Goal: Task Accomplishment & Management: Manage account settings

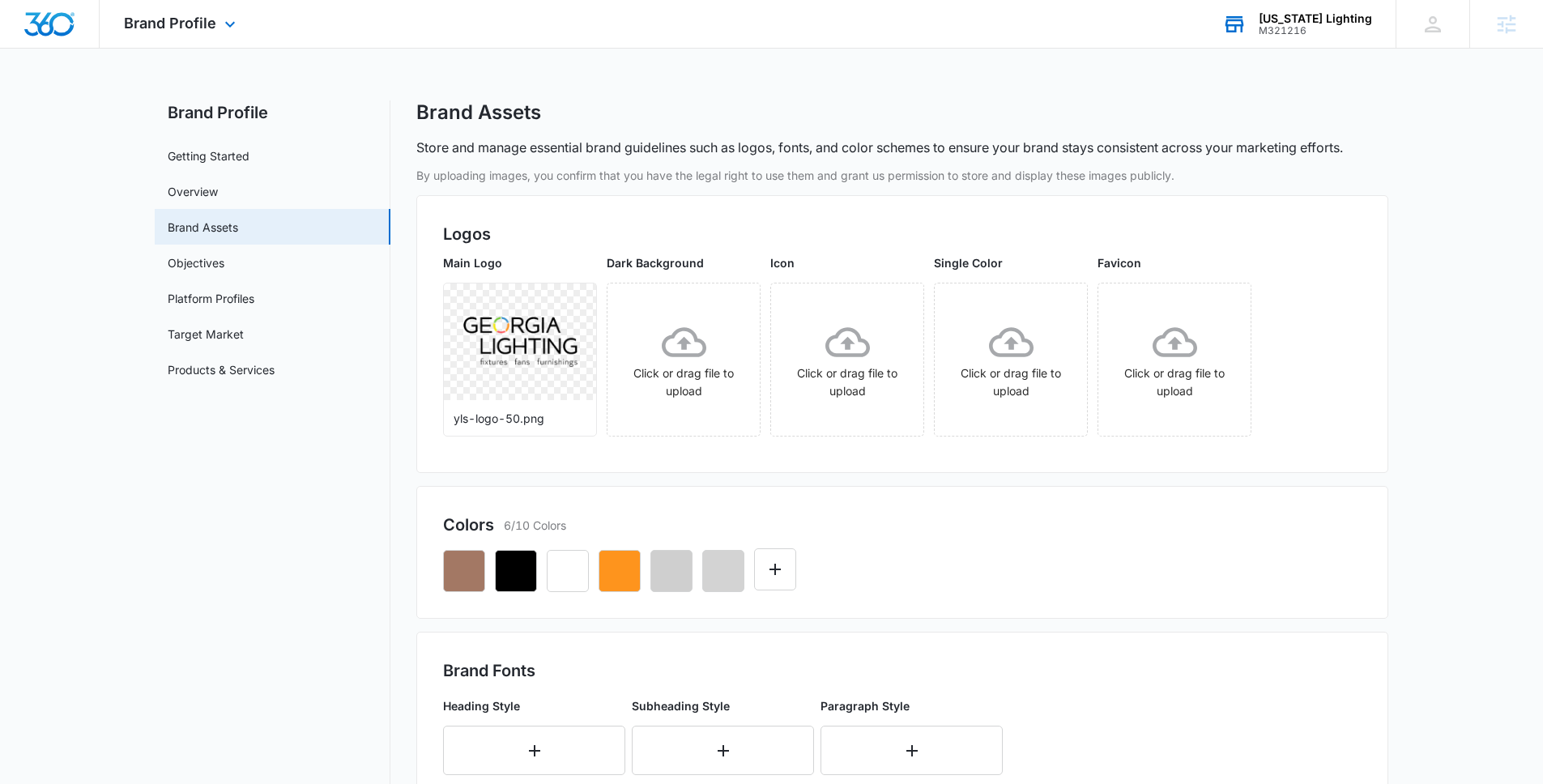
click at [1336, 23] on div "Georgia Lighting" at bounding box center [1316, 18] width 114 height 13
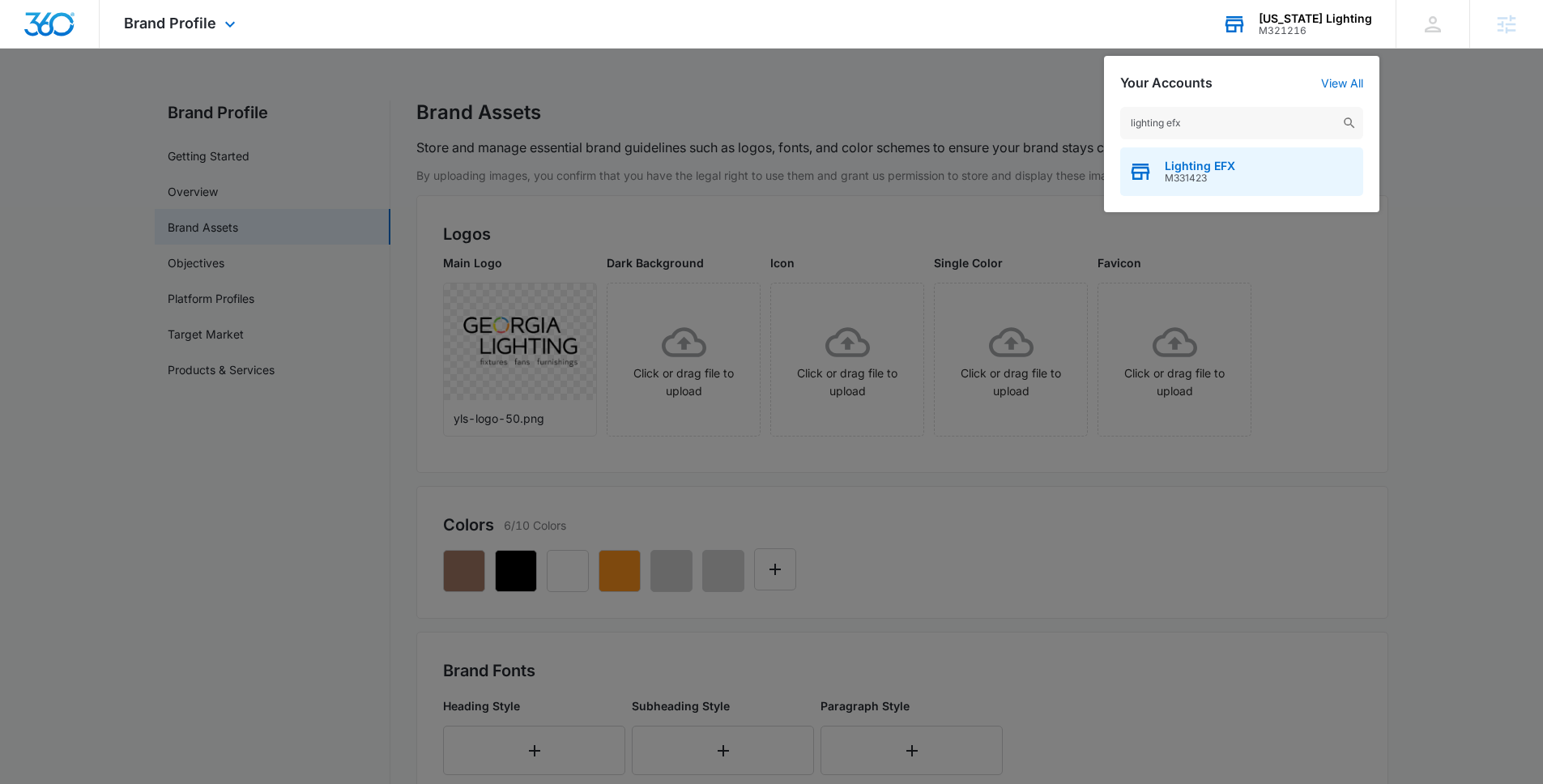
type input "lighting efx"
click at [1272, 175] on div "Lighting EFX M331423" at bounding box center [1241, 172] width 243 height 49
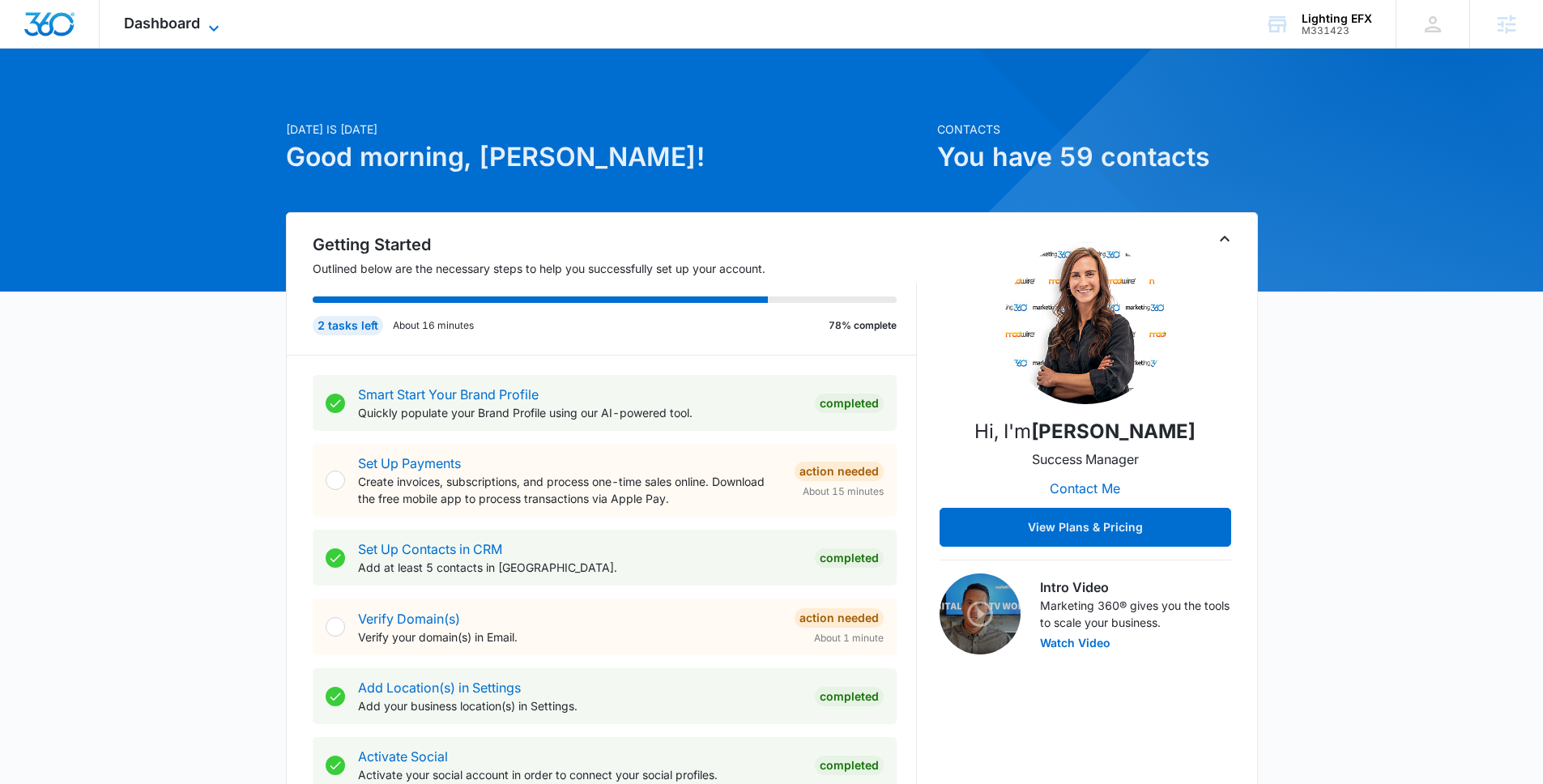
click at [187, 15] on span "Dashboard" at bounding box center [163, 23] width 76 height 17
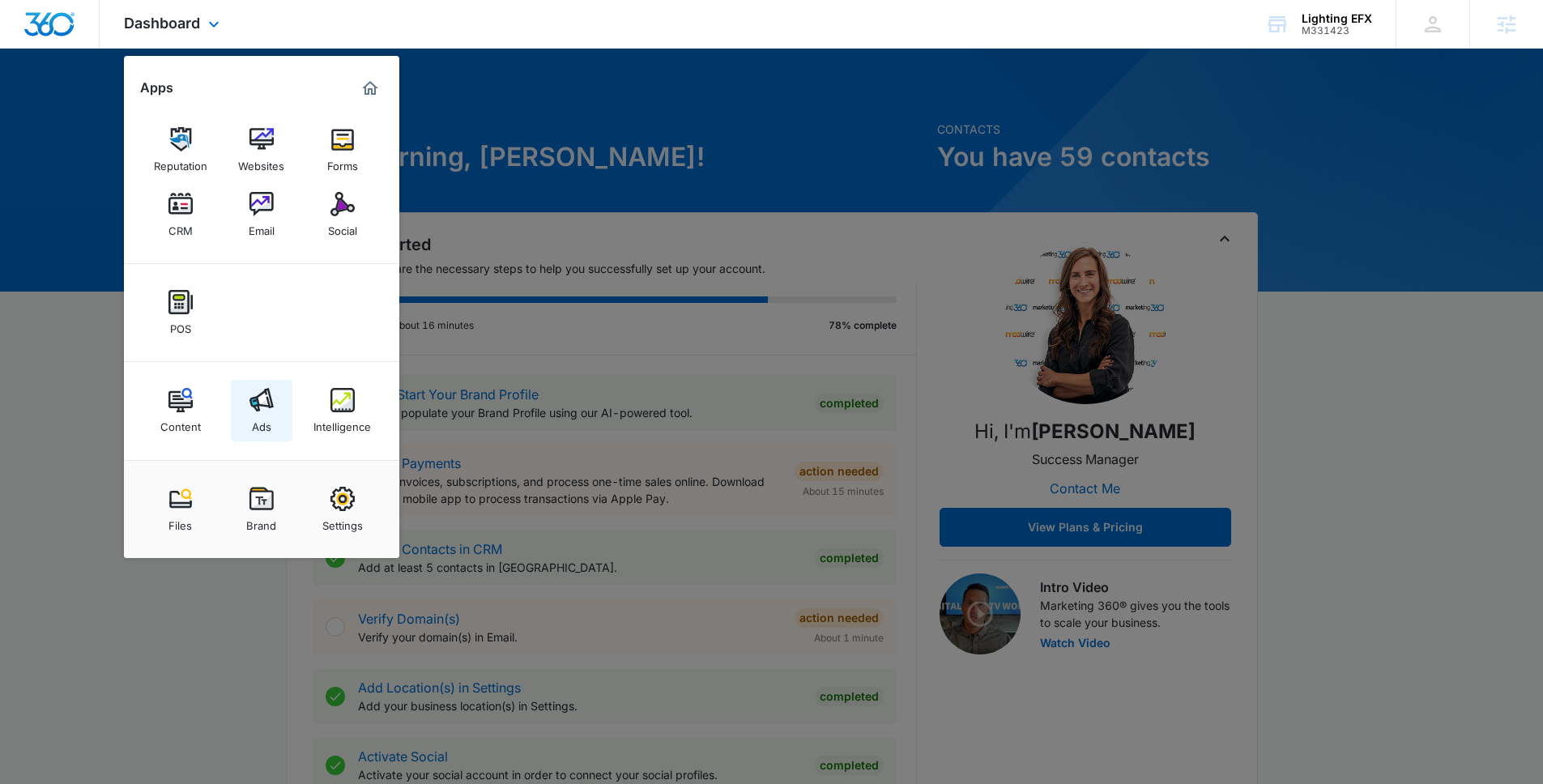
click at [272, 399] on img at bounding box center [261, 399] width 24 height 24
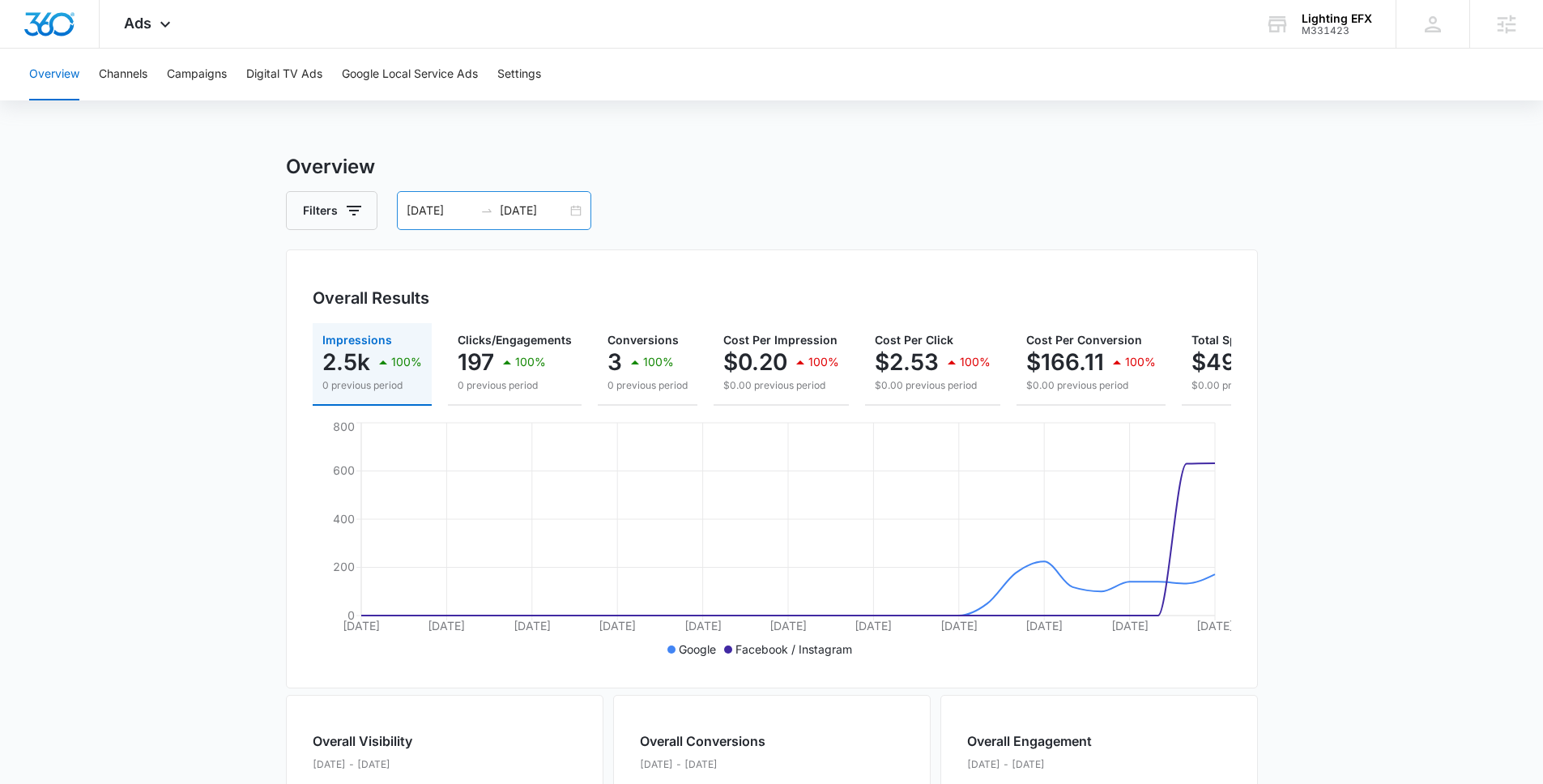
click at [506, 222] on div "07/02/2025 08/01/2025" at bounding box center [493, 210] width 195 height 39
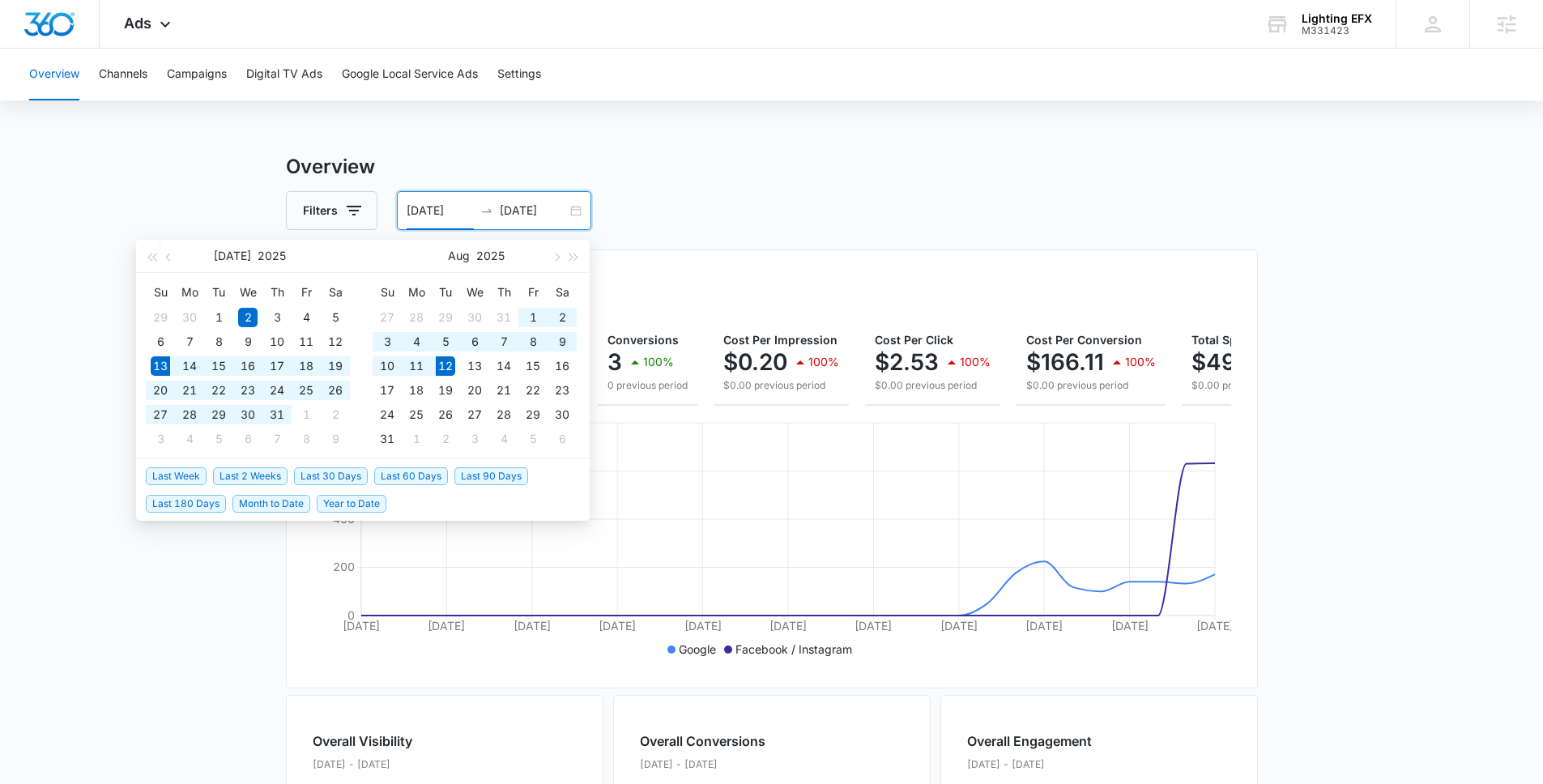
click at [336, 484] on span "Last 30 Days" at bounding box center [330, 476] width 73 height 18
type input "07/13/2025"
type input "08/12/2025"
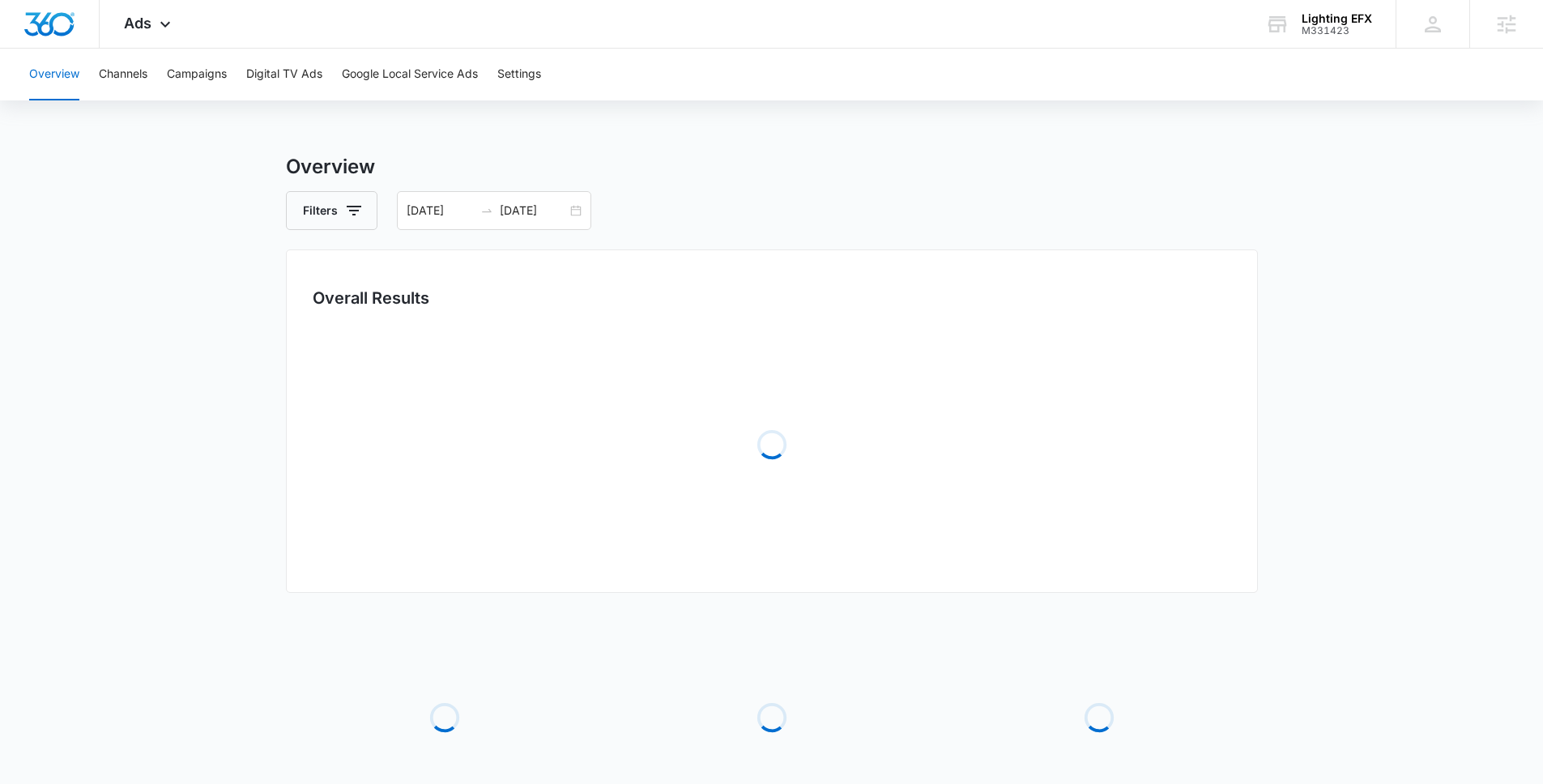
click at [205, 476] on main "Overview Filters 07/13/2025 08/12/2025 Overall Results Loading Loading Loading …" at bounding box center [772, 525] width 1543 height 745
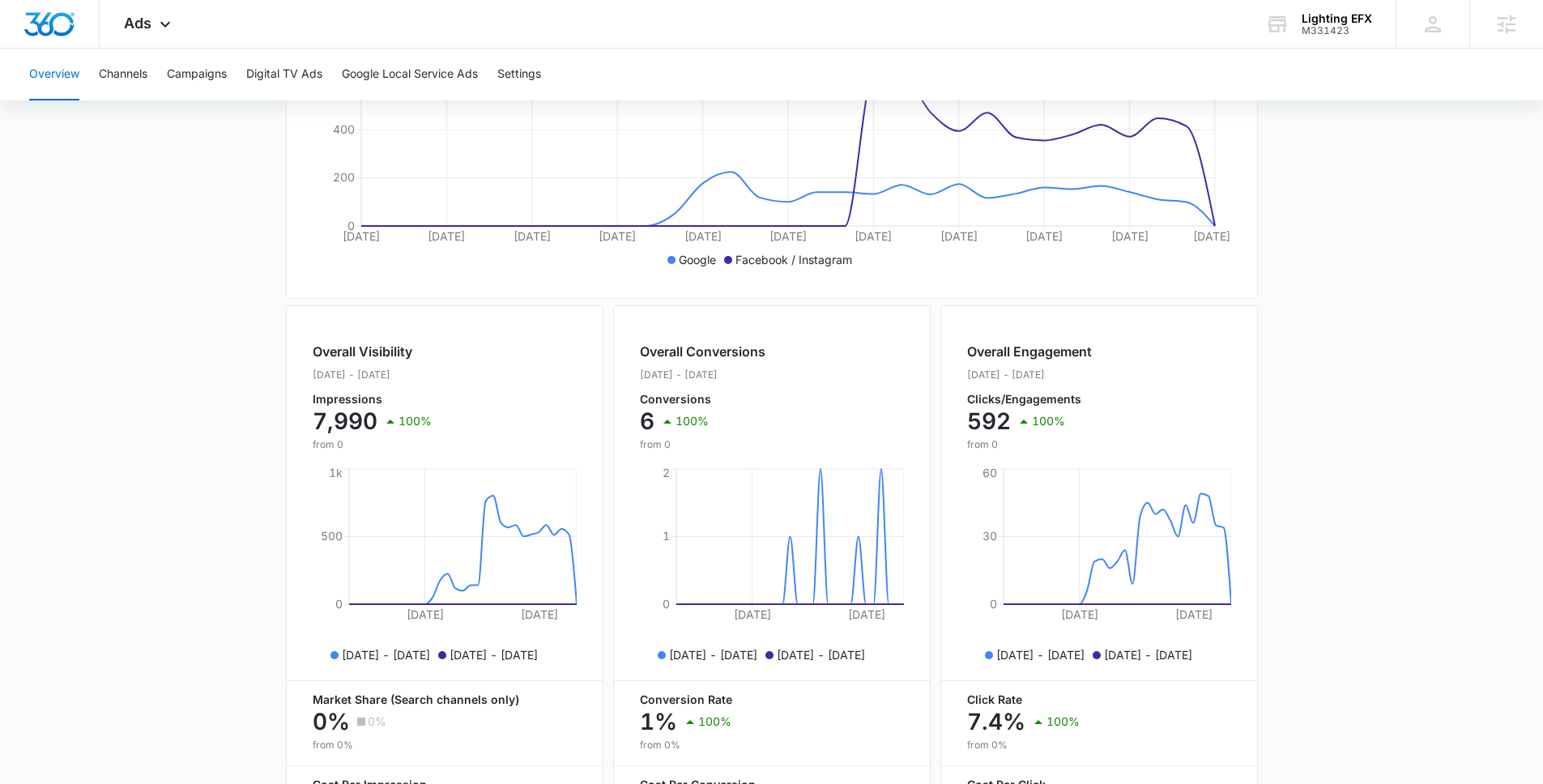
scroll to position [534, 0]
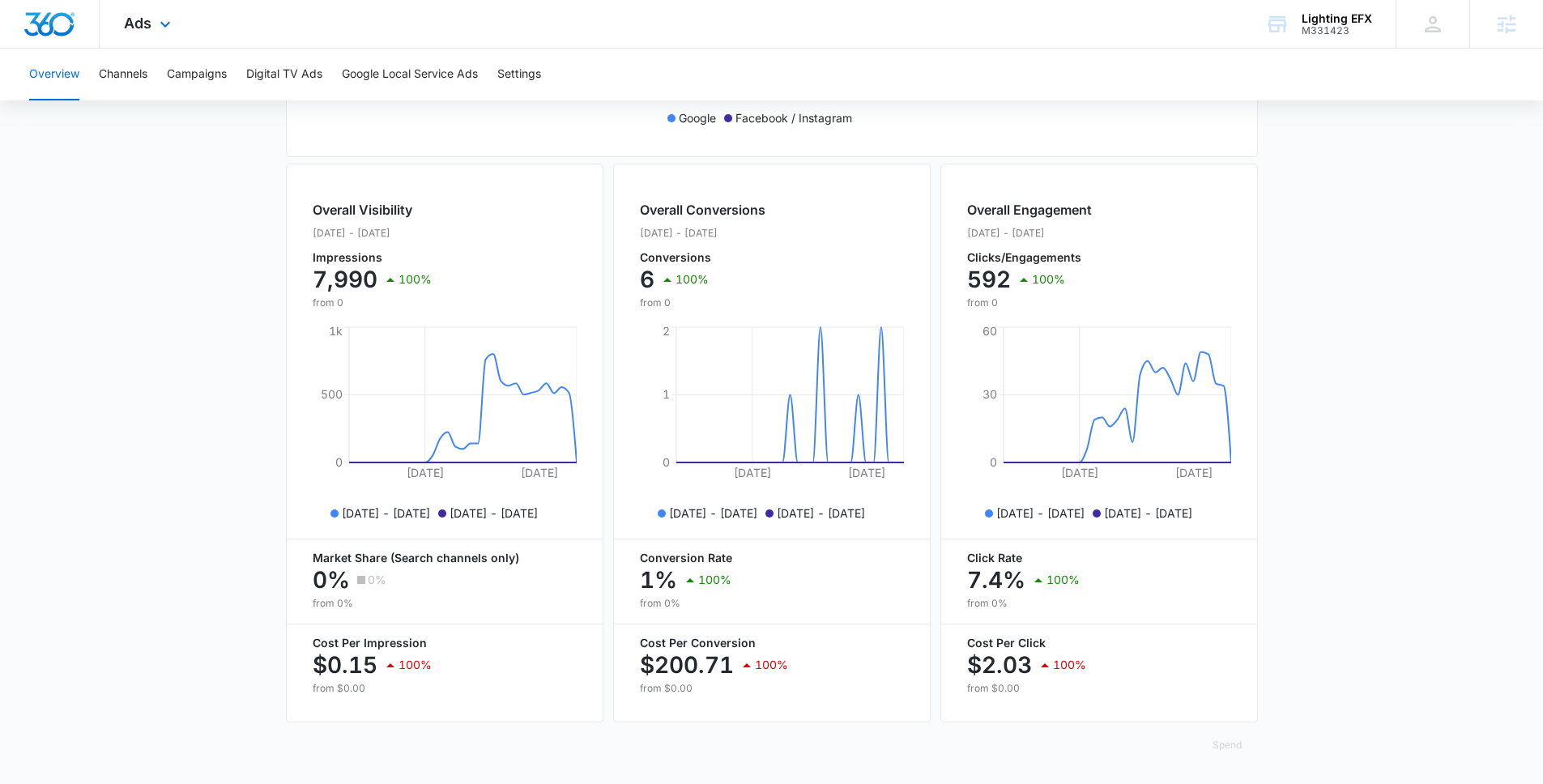
click at [162, 37] on div "Ads Apps Reputation Websites Forms CRM Email Social POS Content Ads Intelligenc…" at bounding box center [150, 23] width 100 height 48
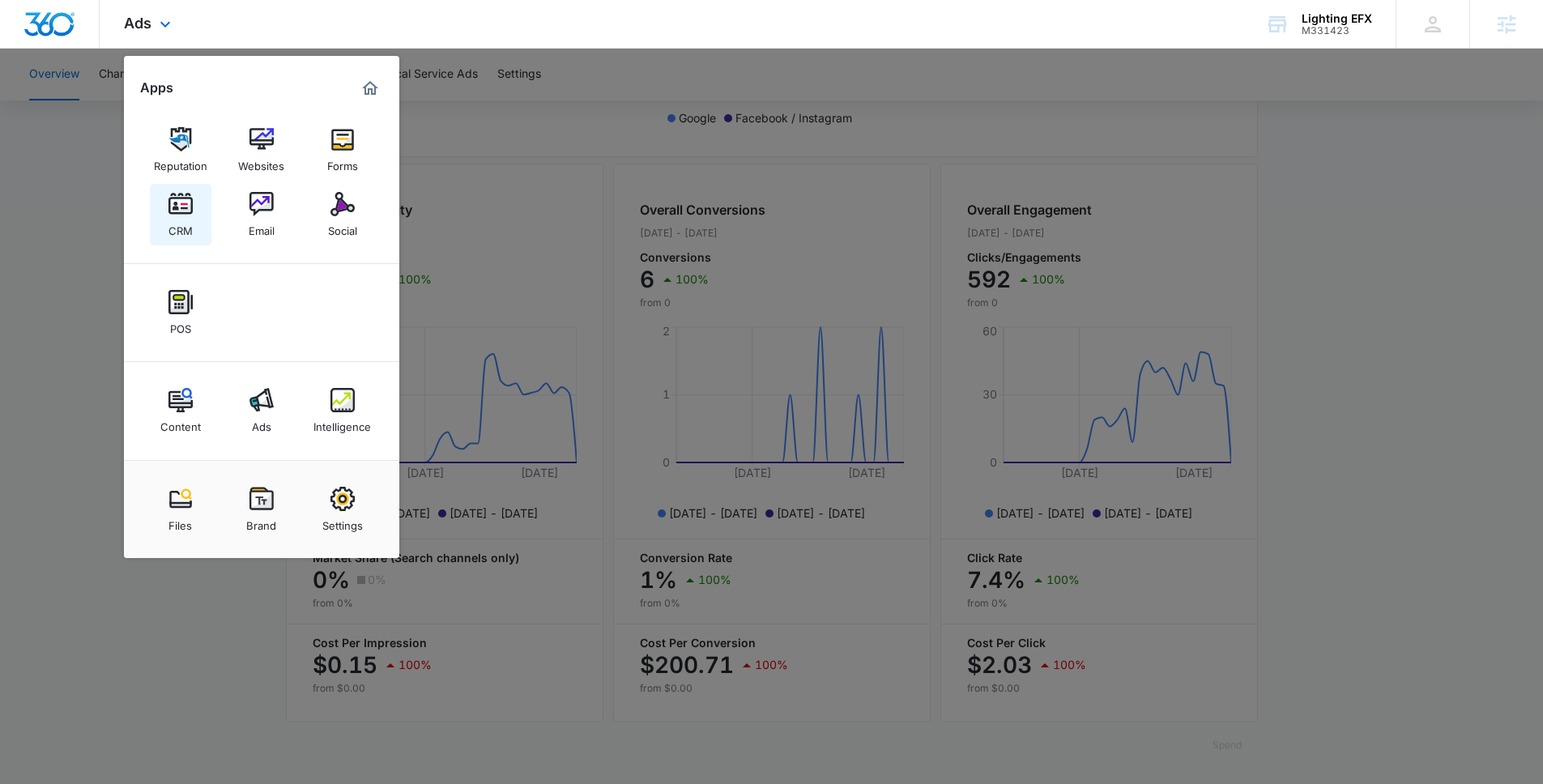
click at [197, 209] on link "CRM" at bounding box center [180, 214] width 62 height 62
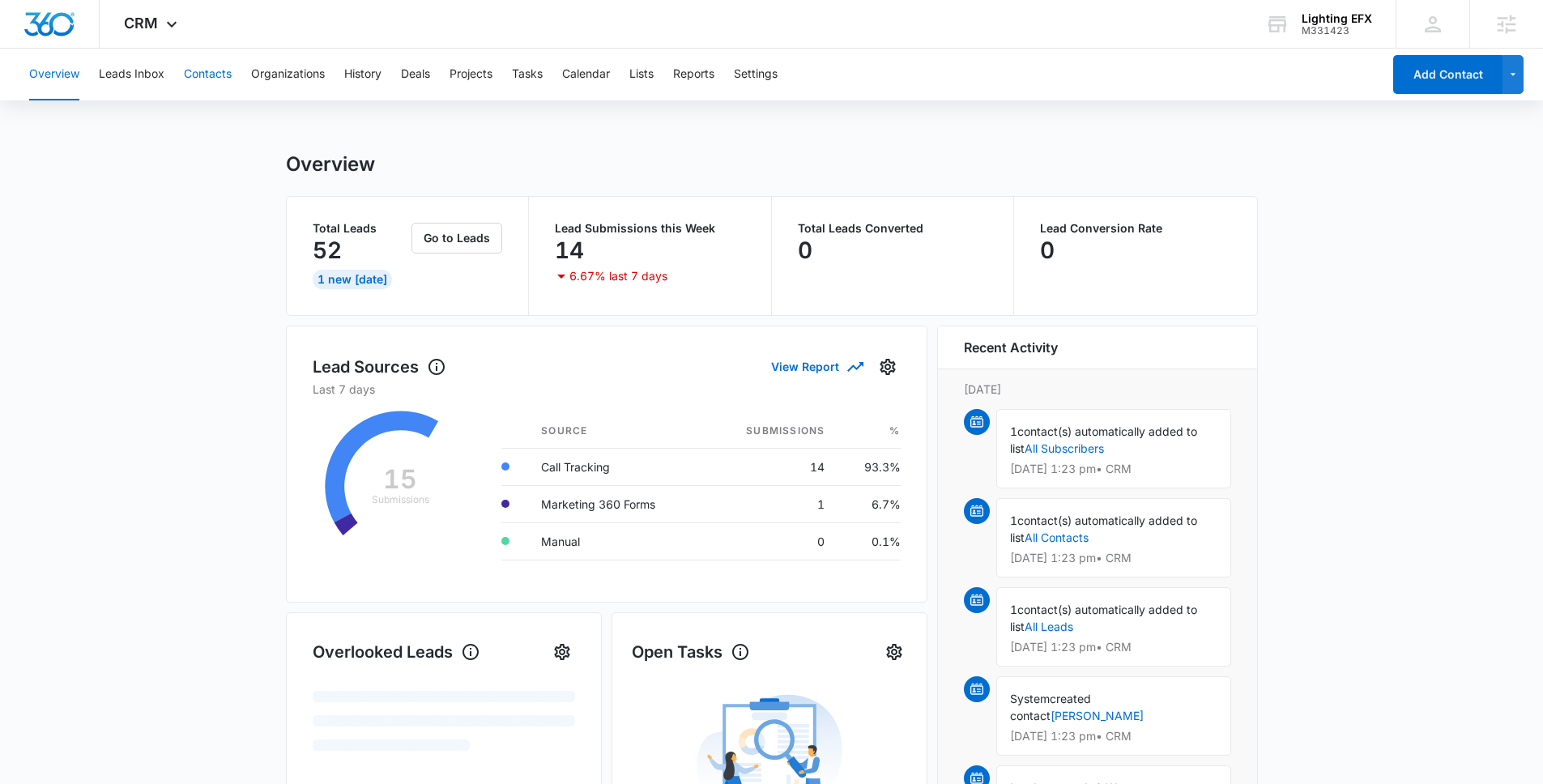
click at [221, 72] on button "Contacts" at bounding box center [208, 74] width 48 height 52
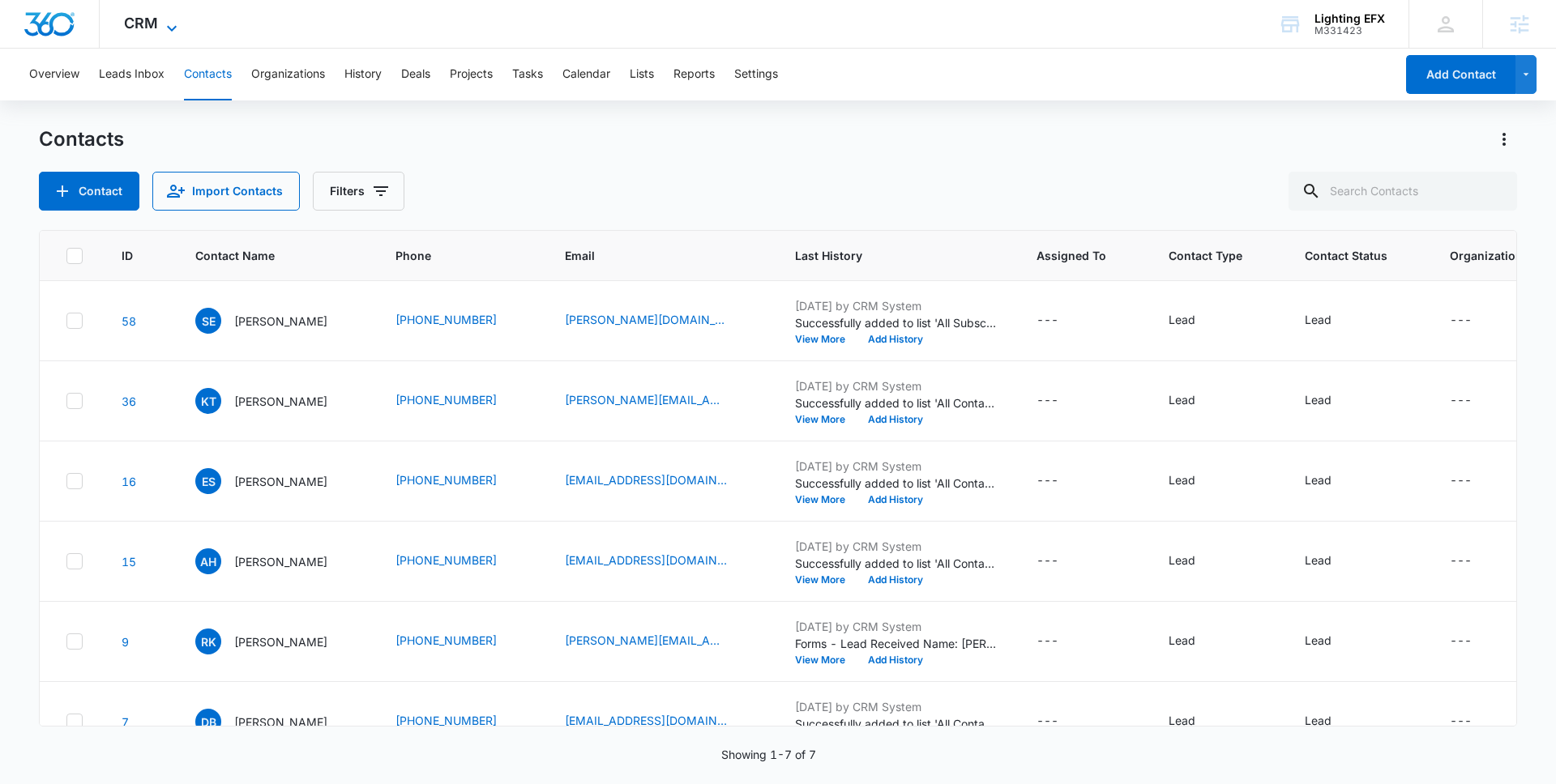
click at [155, 23] on span "CRM" at bounding box center [141, 23] width 34 height 17
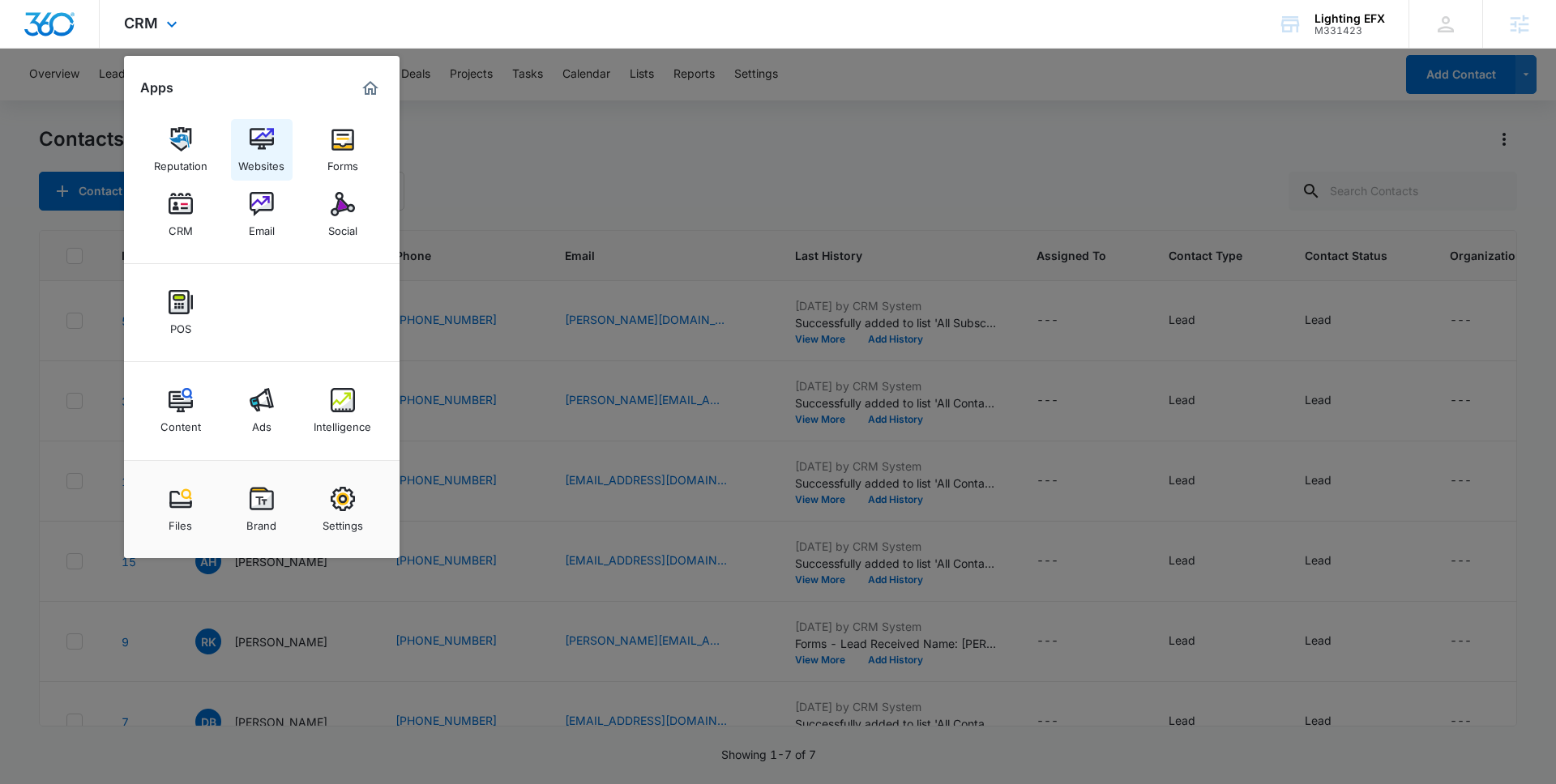
click at [264, 148] on img at bounding box center [261, 139] width 24 height 24
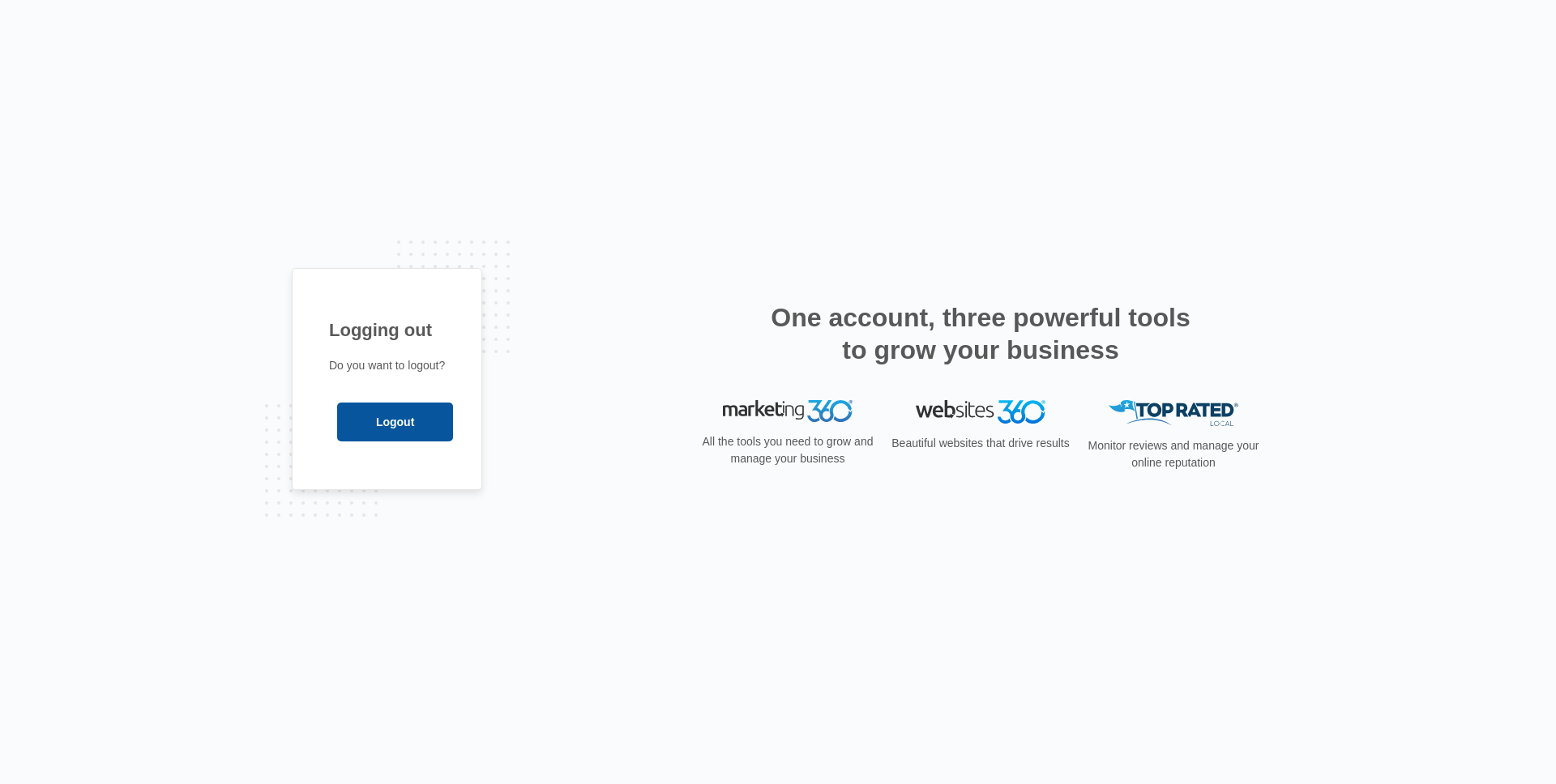
click at [386, 415] on input "Logout" at bounding box center [395, 422] width 116 height 39
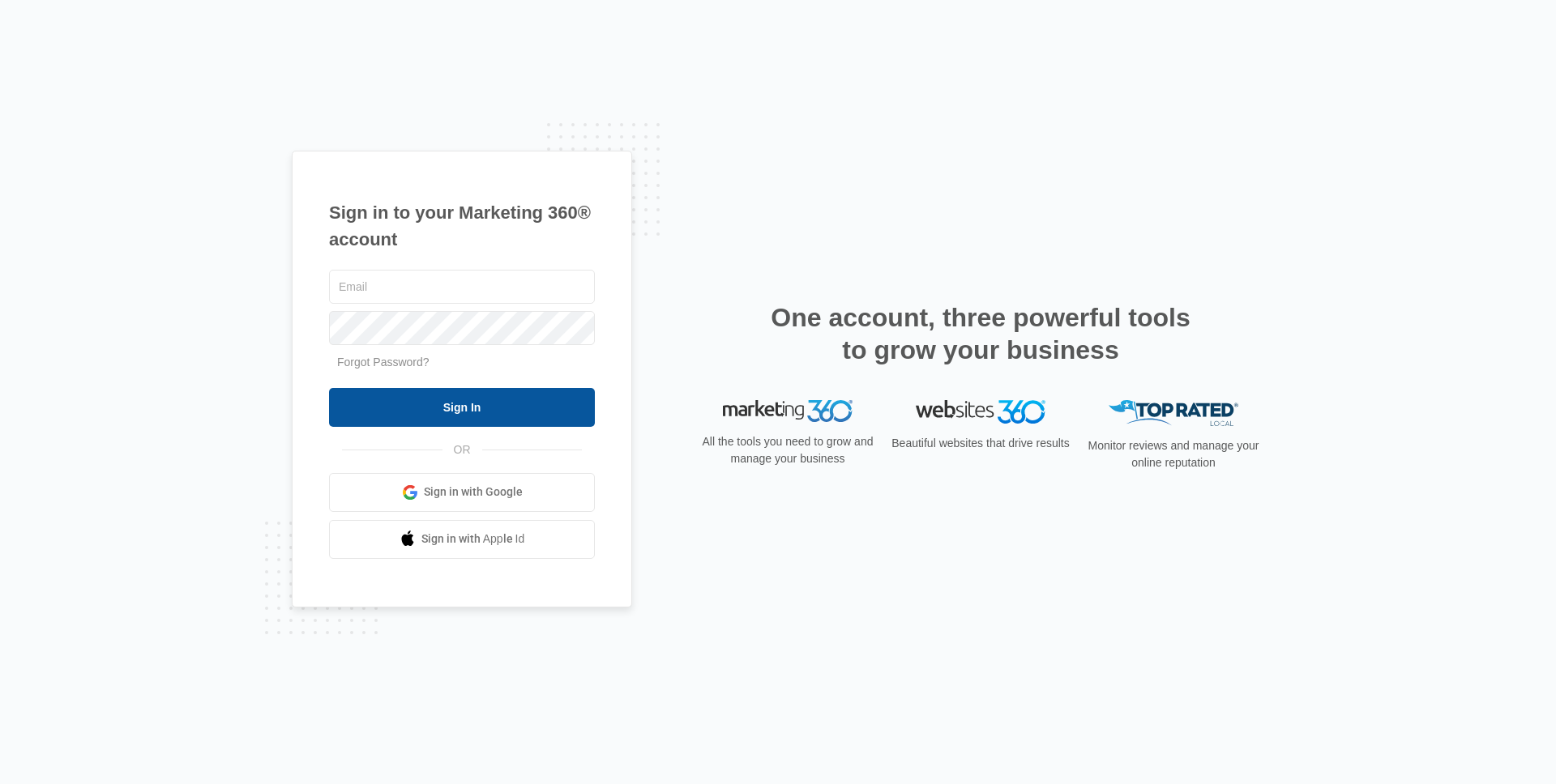
type input "kaitlyn.brunswig@madwire.com"
click at [383, 391] on input "Sign In" at bounding box center [461, 407] width 265 height 39
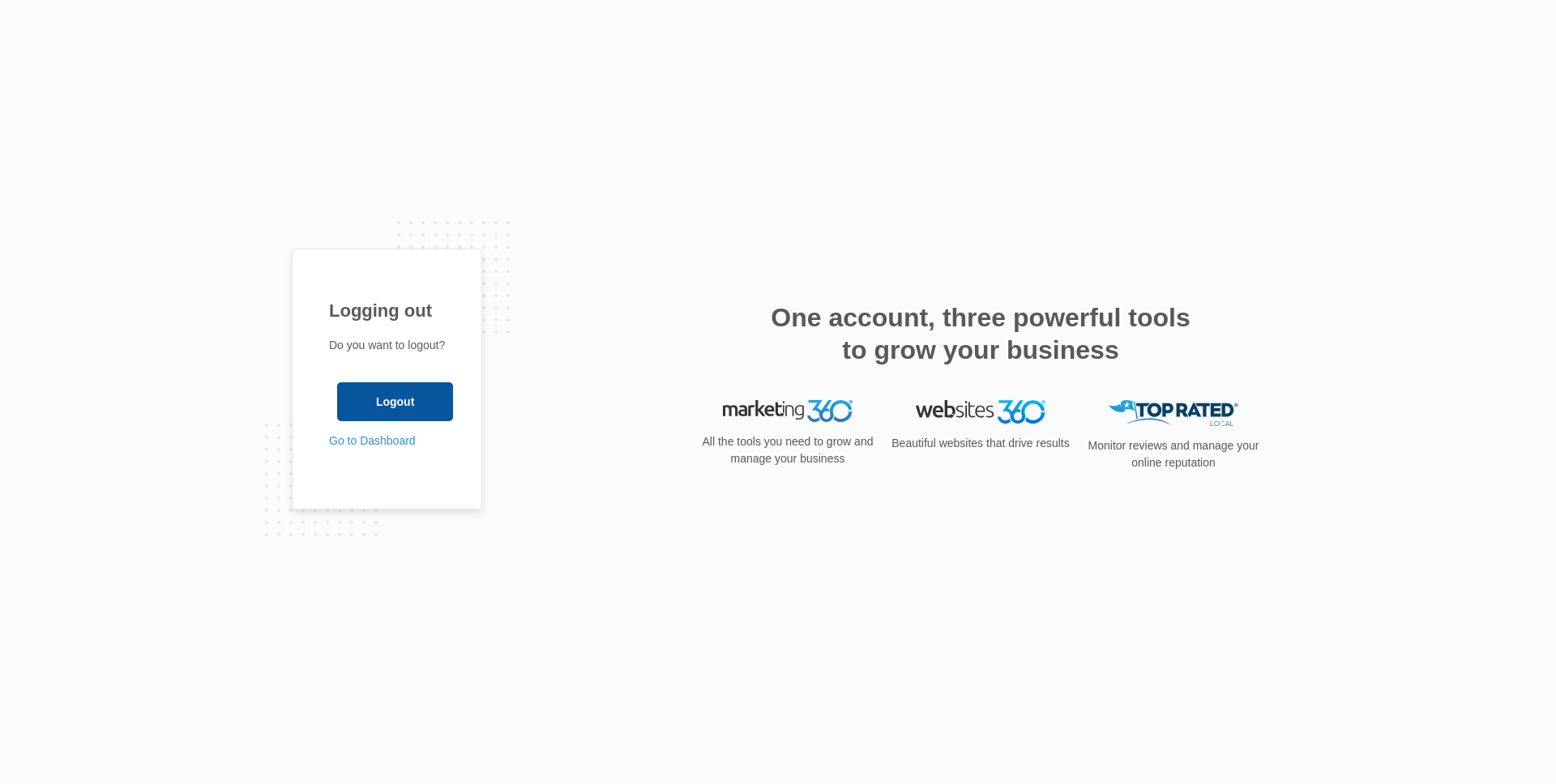
click at [400, 415] on input "Logout" at bounding box center [395, 402] width 116 height 39
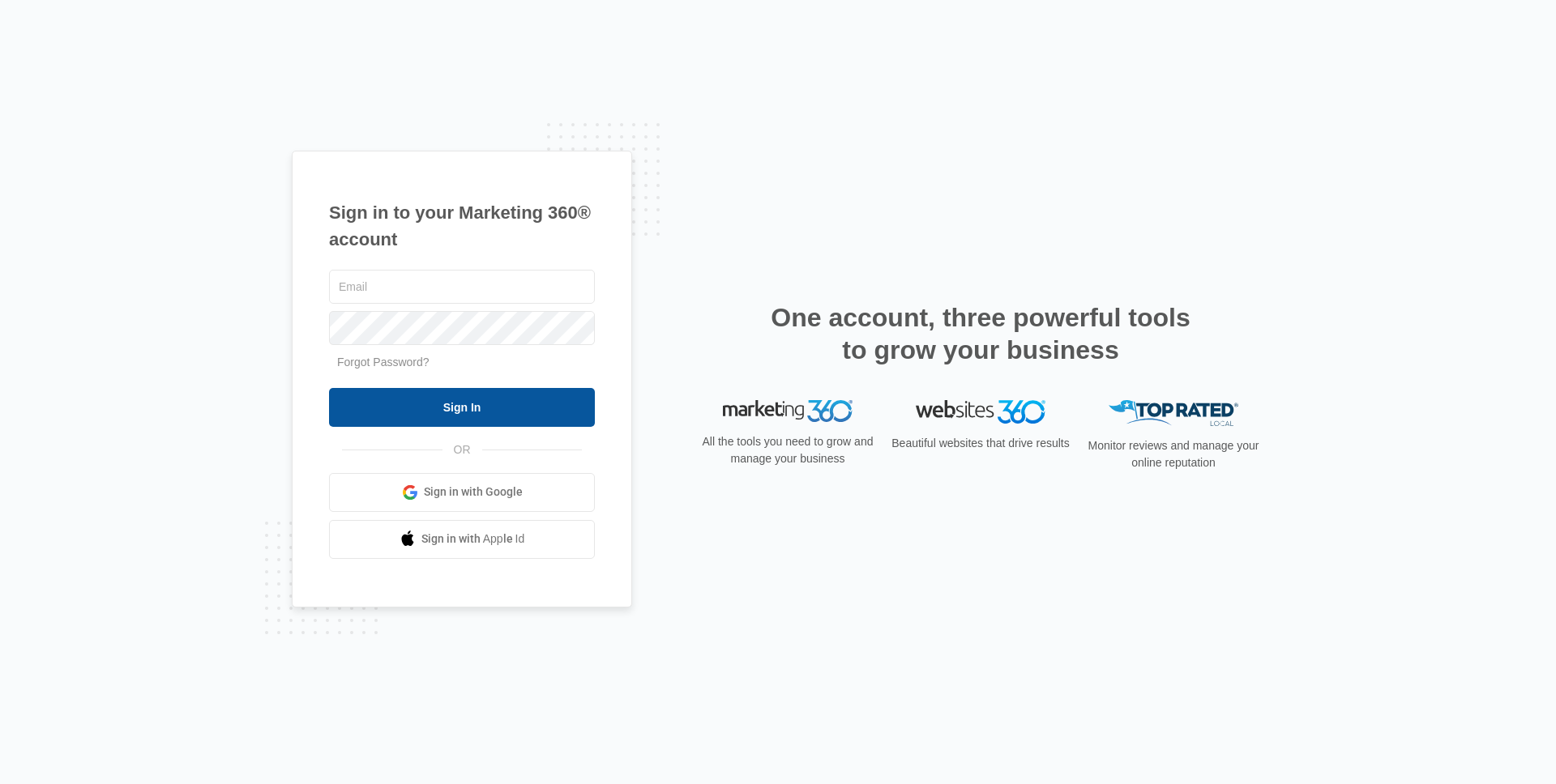
type input "[PERSON_NAME][EMAIL_ADDRESS][DOMAIN_NAME]"
click at [410, 416] on input "Sign In" at bounding box center [461, 407] width 265 height 39
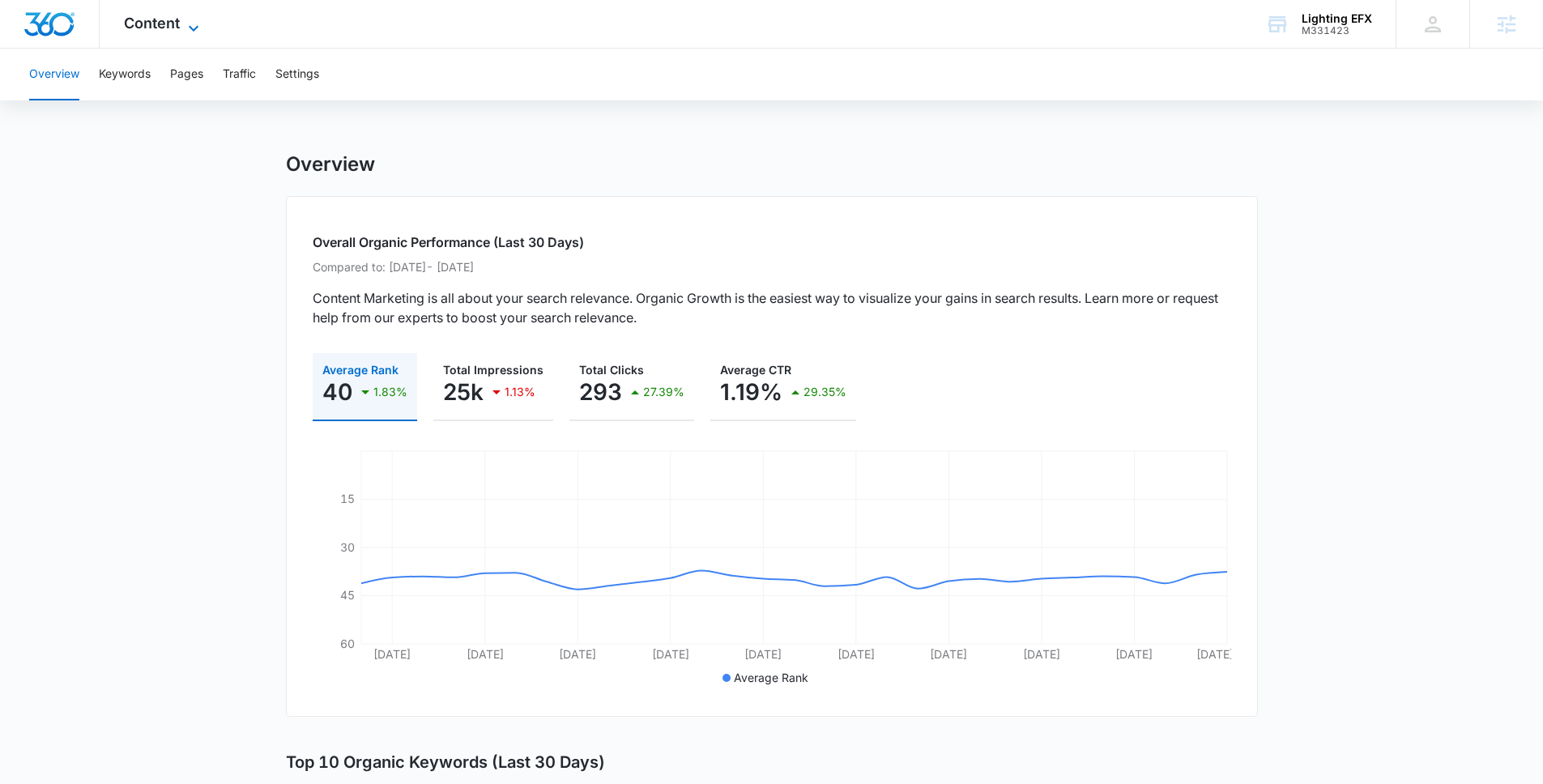
click at [167, 24] on span "Content" at bounding box center [152, 23] width 56 height 17
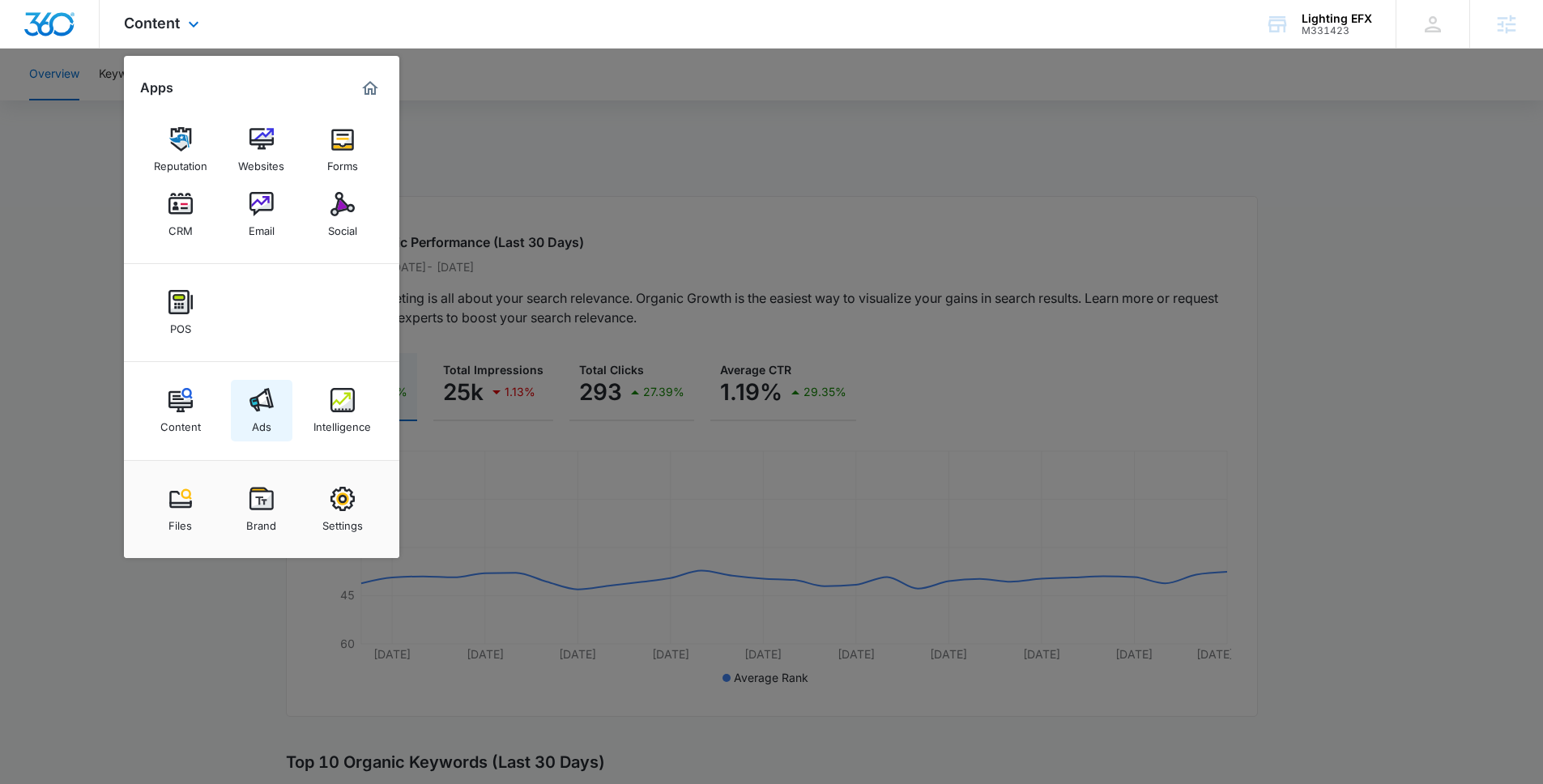
click at [273, 425] on link "Ads" at bounding box center [261, 410] width 62 height 62
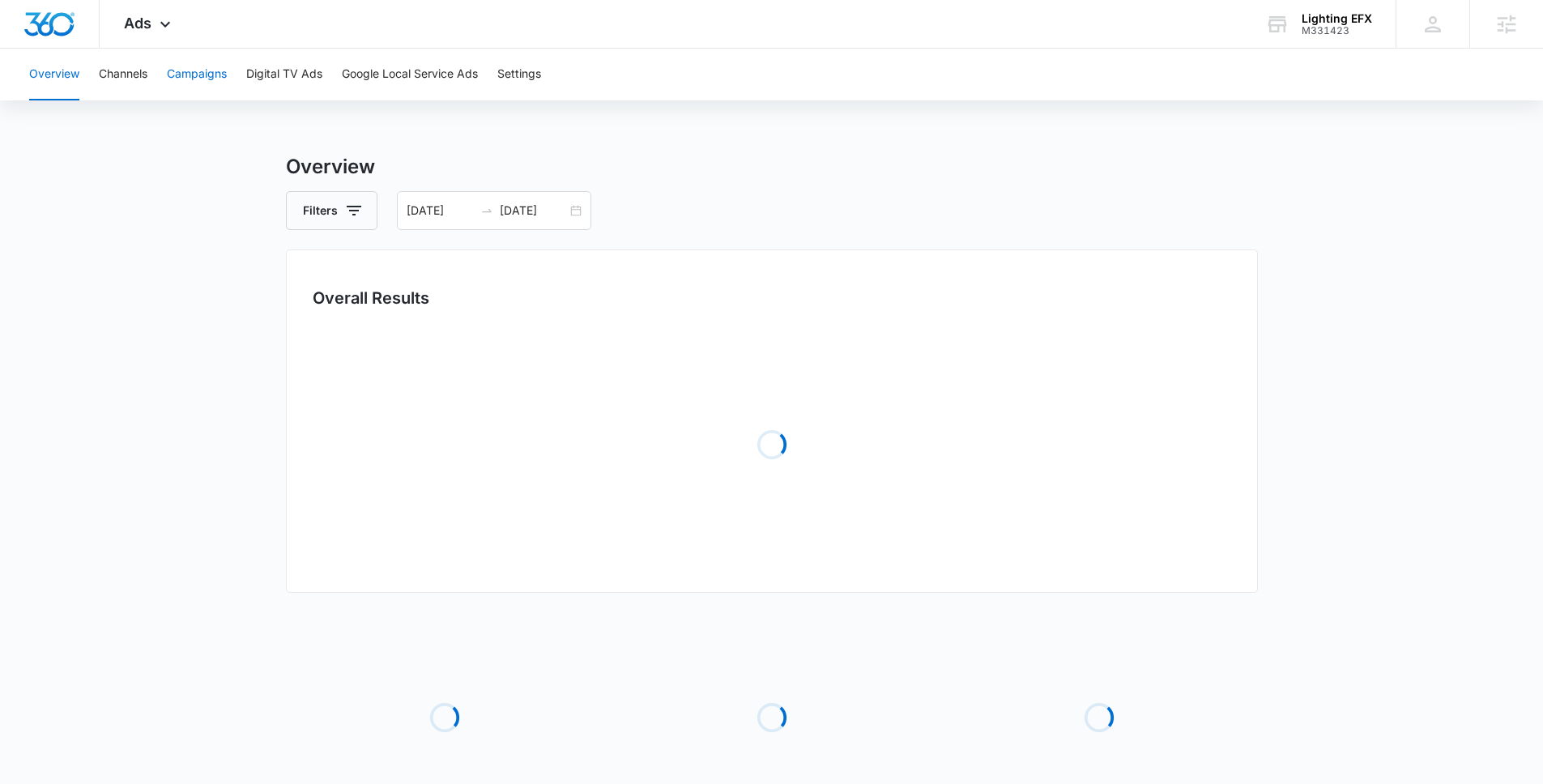
click at [217, 76] on button "Campaigns" at bounding box center [196, 74] width 60 height 52
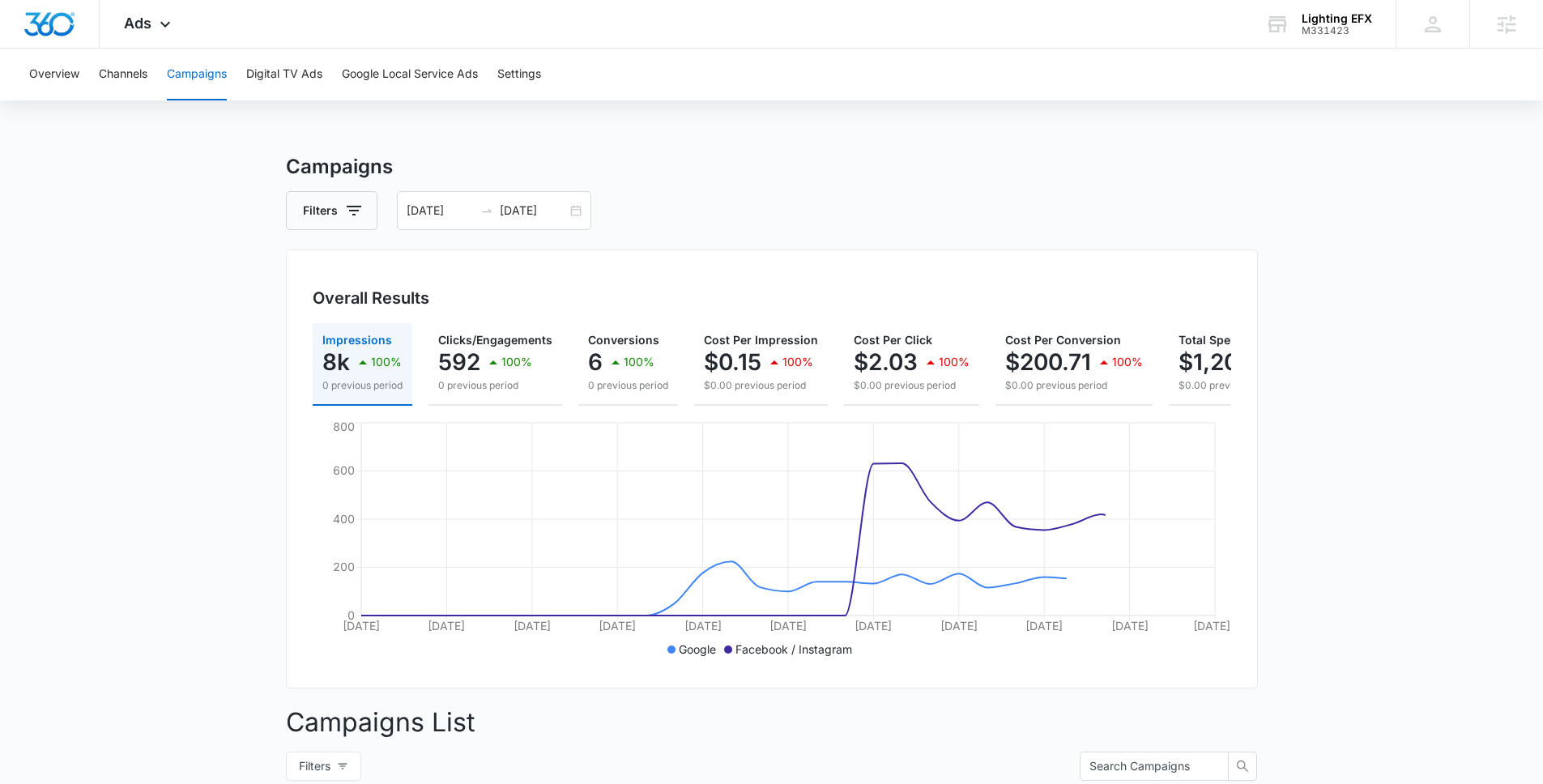
scroll to position [450, 0]
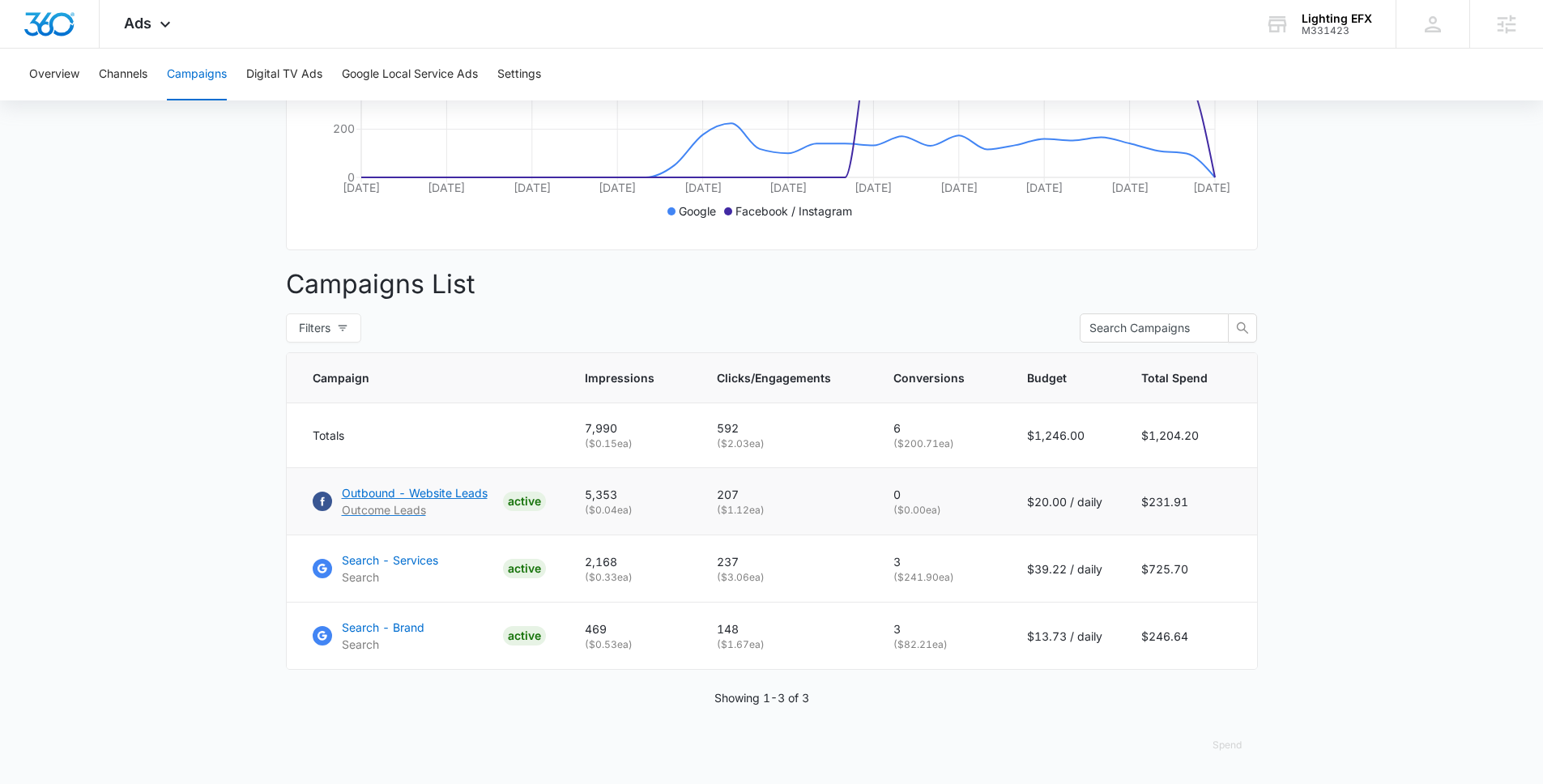
click at [397, 495] on p "Outbound - Website Leads" at bounding box center [414, 492] width 146 height 17
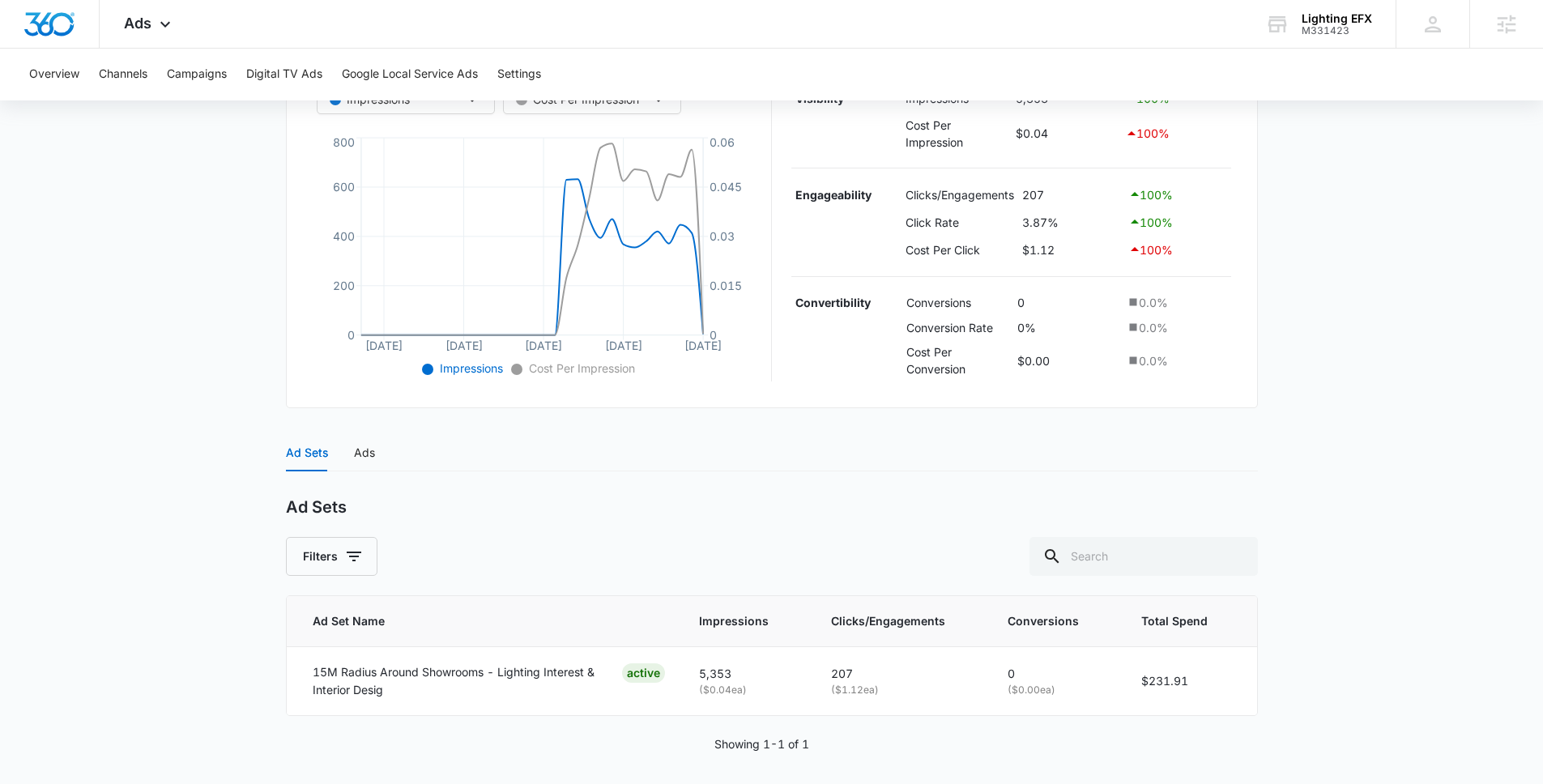
scroll to position [341, 0]
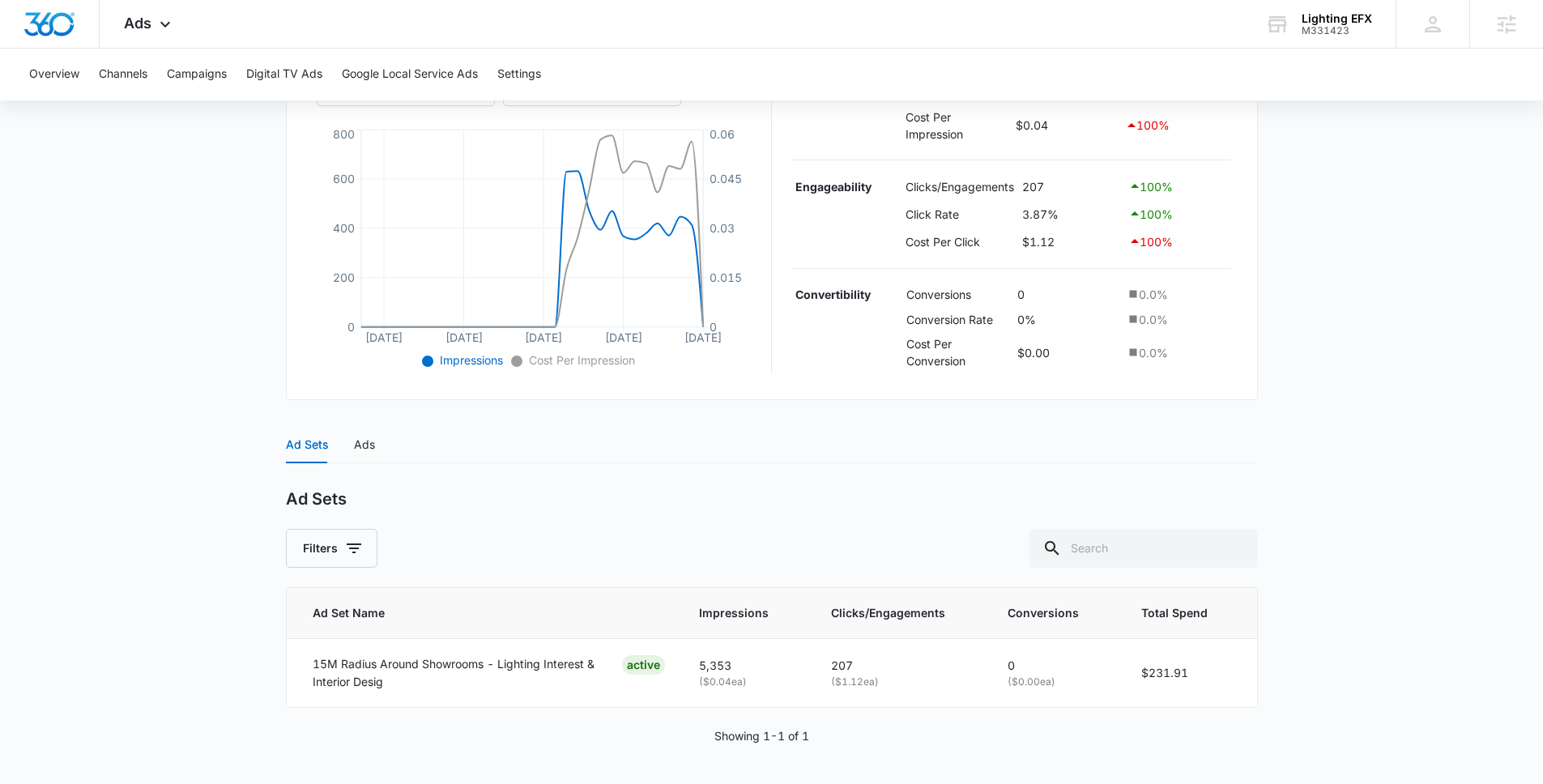
click at [374, 443] on div "Ad Sets Ads" at bounding box center [772, 444] width 972 height 37
click at [368, 445] on div "Ads" at bounding box center [365, 444] width 22 height 18
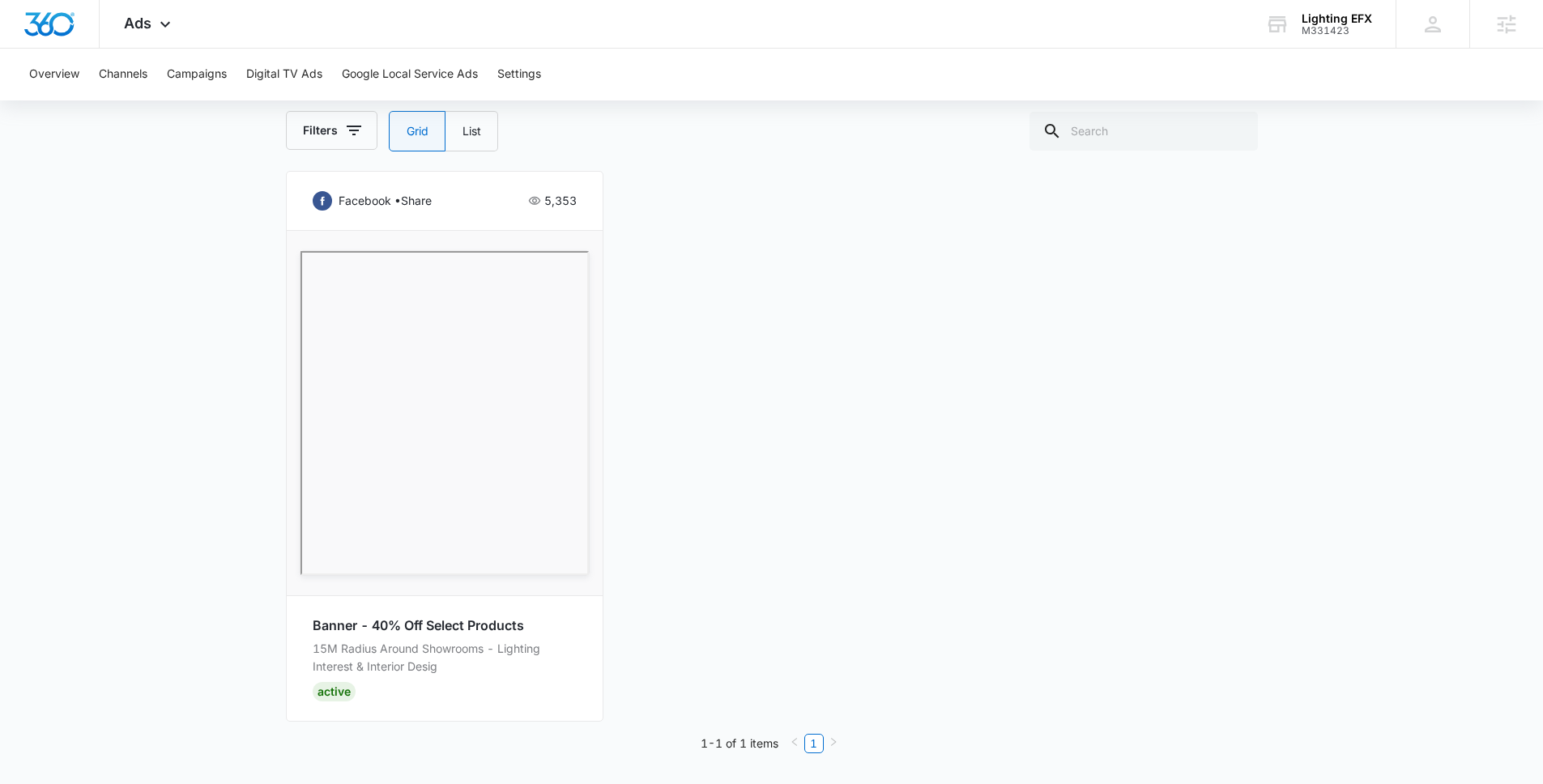
scroll to position [789, 0]
